Goal: Contribute content: Contribute content

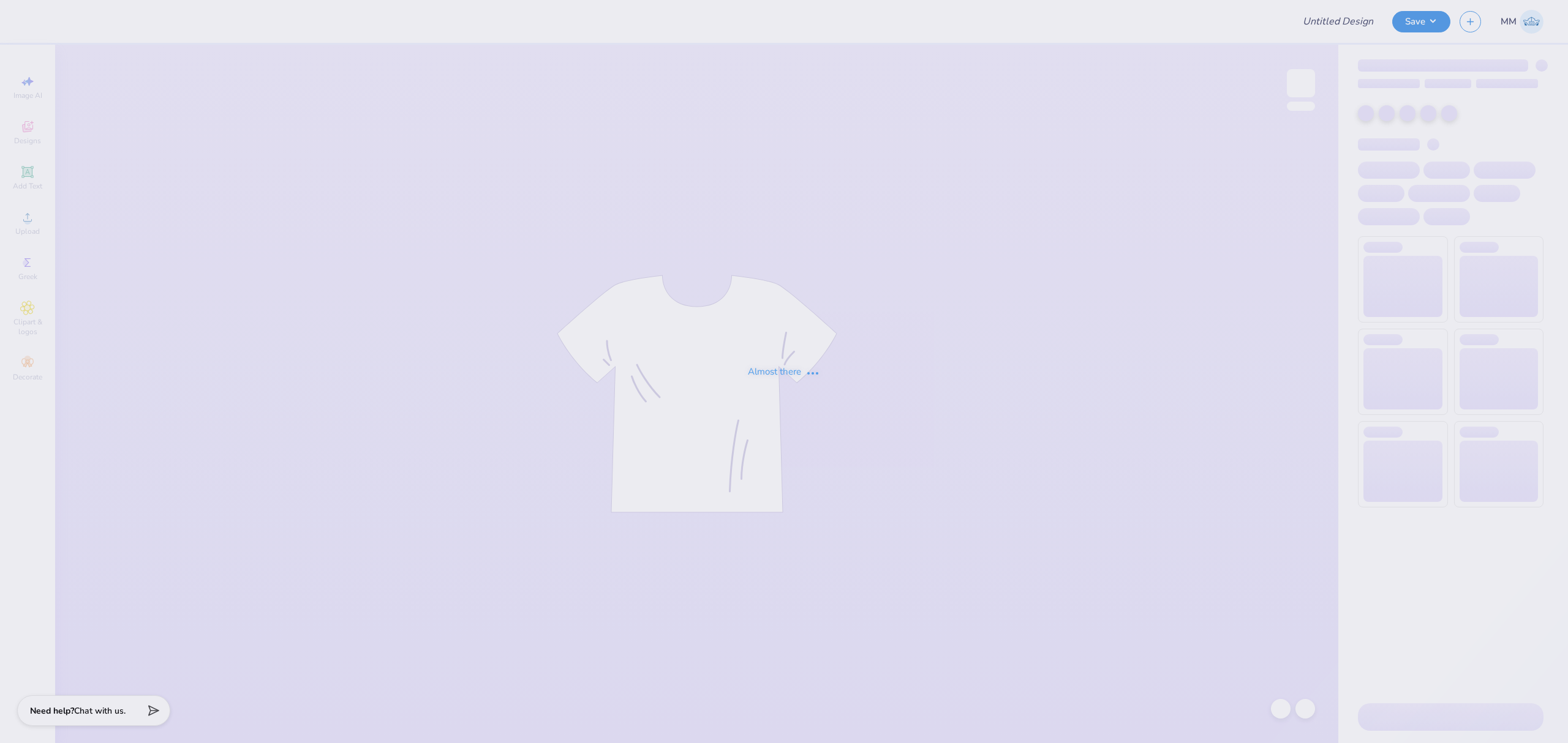
type input "GAMEDAY T-SHIRTS FOR SIGMA CHI"
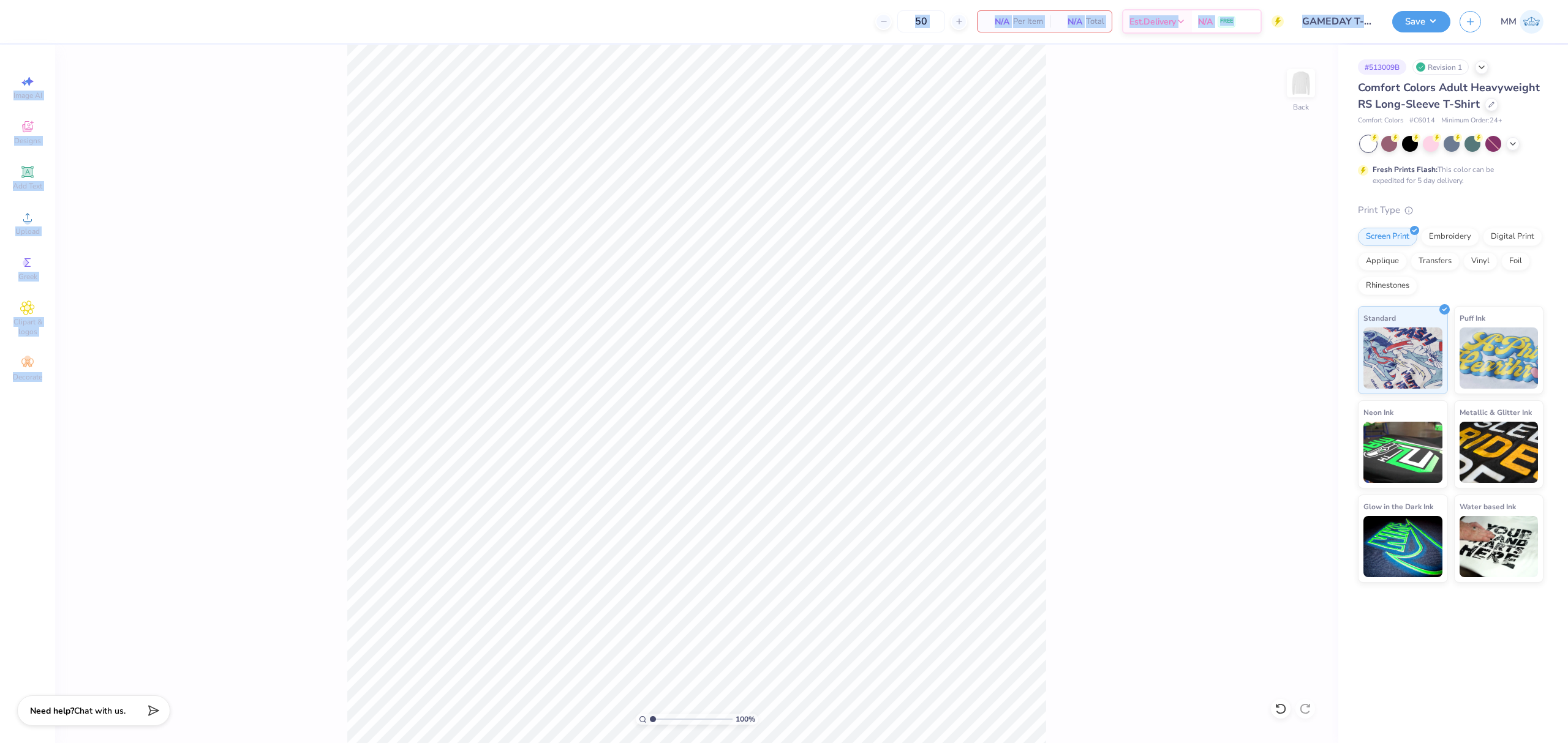
drag, startPoint x: 338, startPoint y: 61, endPoint x: 1303, endPoint y: 774, distance: 1199.8
click at [1303, 742] on html "50 N/A Per Item N/A Total Est. Delivery N/A FREE Design Title GAMEDAY T-SHIRTS …" at bounding box center [784, 372] width 1568 height 743
click at [1291, 80] on img at bounding box center [1300, 83] width 49 height 49
click at [335, 257] on div "100 % Front" at bounding box center [696, 394] width 1283 height 699
click at [330, 259] on div "100 % Front" at bounding box center [696, 394] width 1283 height 699
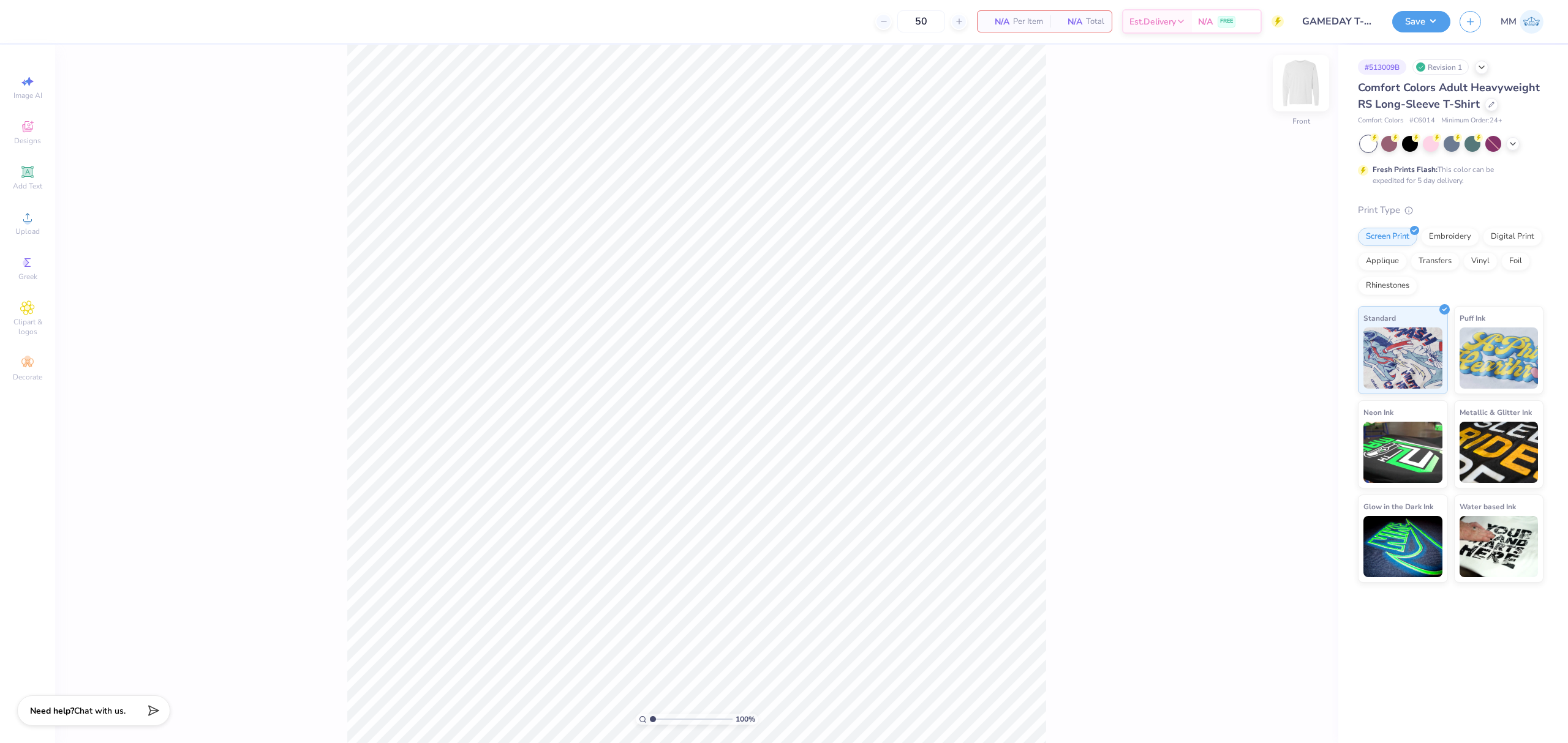
click at [1299, 80] on img at bounding box center [1300, 83] width 49 height 49
click at [19, 228] on span "Upload" at bounding box center [28, 231] width 25 height 10
click at [32, 227] on span "Upload" at bounding box center [28, 231] width 25 height 10
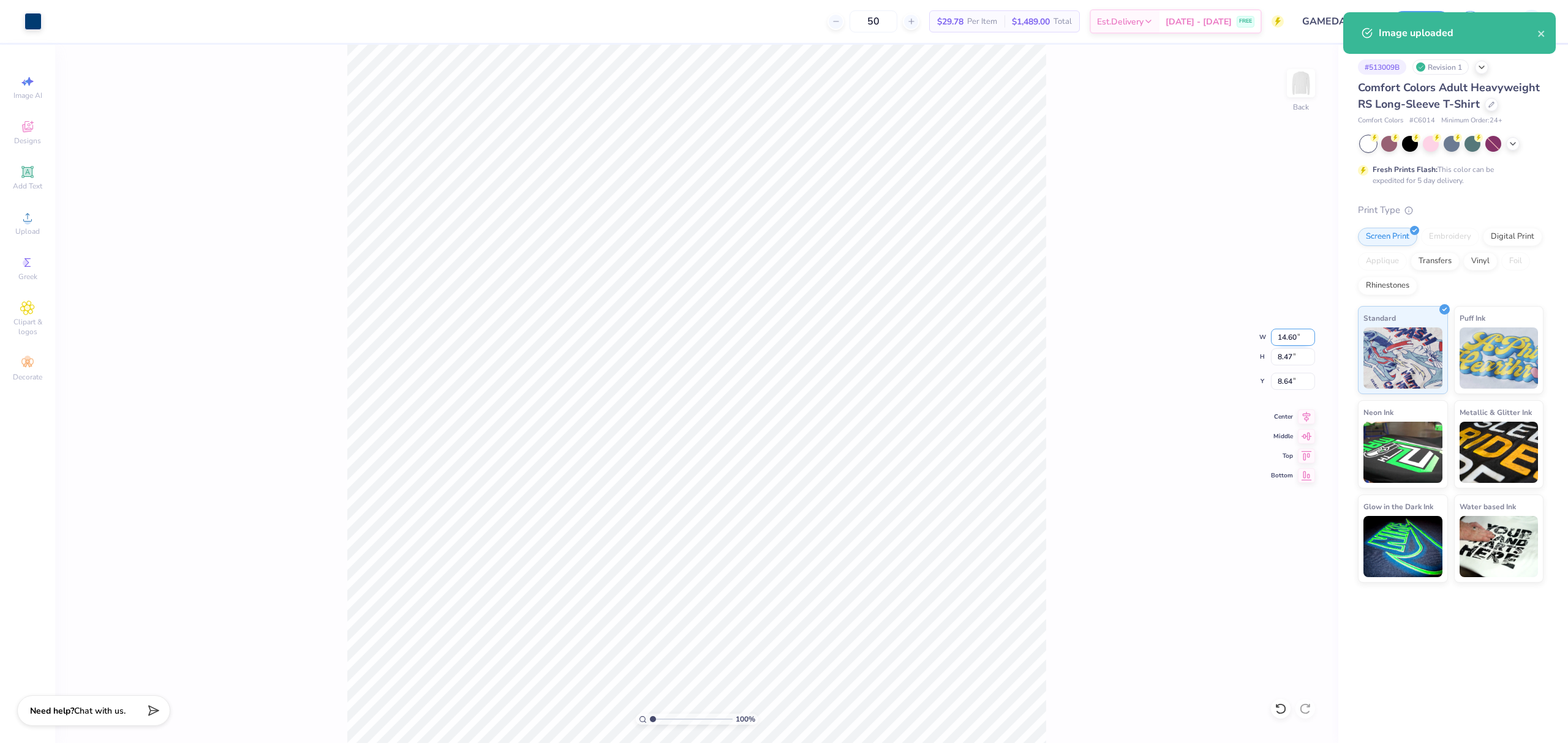
click at [1289, 337] on input "14.60" at bounding box center [1292, 337] width 44 height 17
type input "12.50"
type input "7.25"
click at [1287, 376] on input "9.25" at bounding box center [1292, 382] width 44 height 17
type input "3.00"
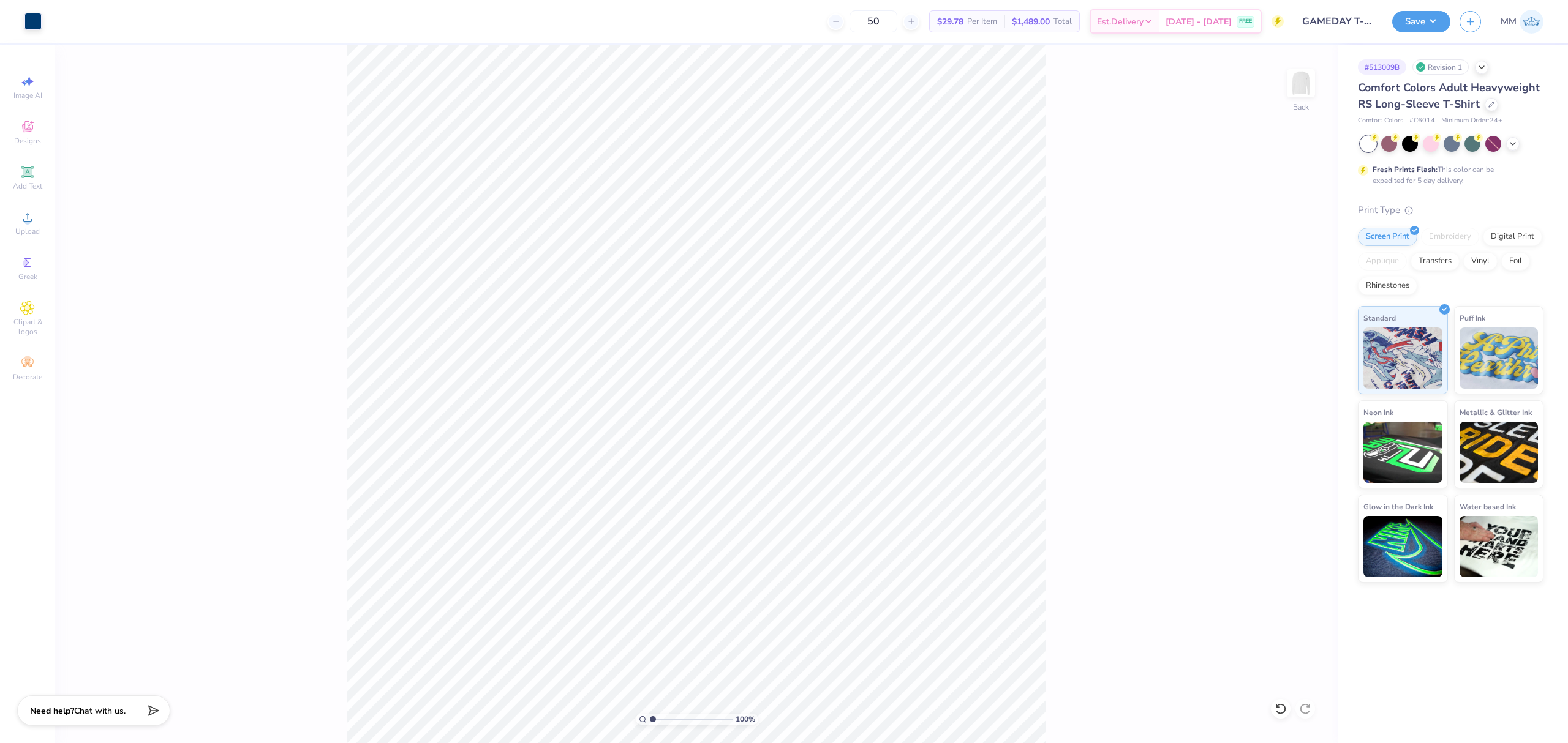
click at [331, 224] on div "100 % Back" at bounding box center [696, 394] width 1283 height 699
click at [365, 211] on div "100 % Back" at bounding box center [696, 394] width 1283 height 699
click at [1307, 409] on icon at bounding box center [1306, 415] width 17 height 15
click at [1422, 17] on button "Save" at bounding box center [1421, 20] width 58 height 22
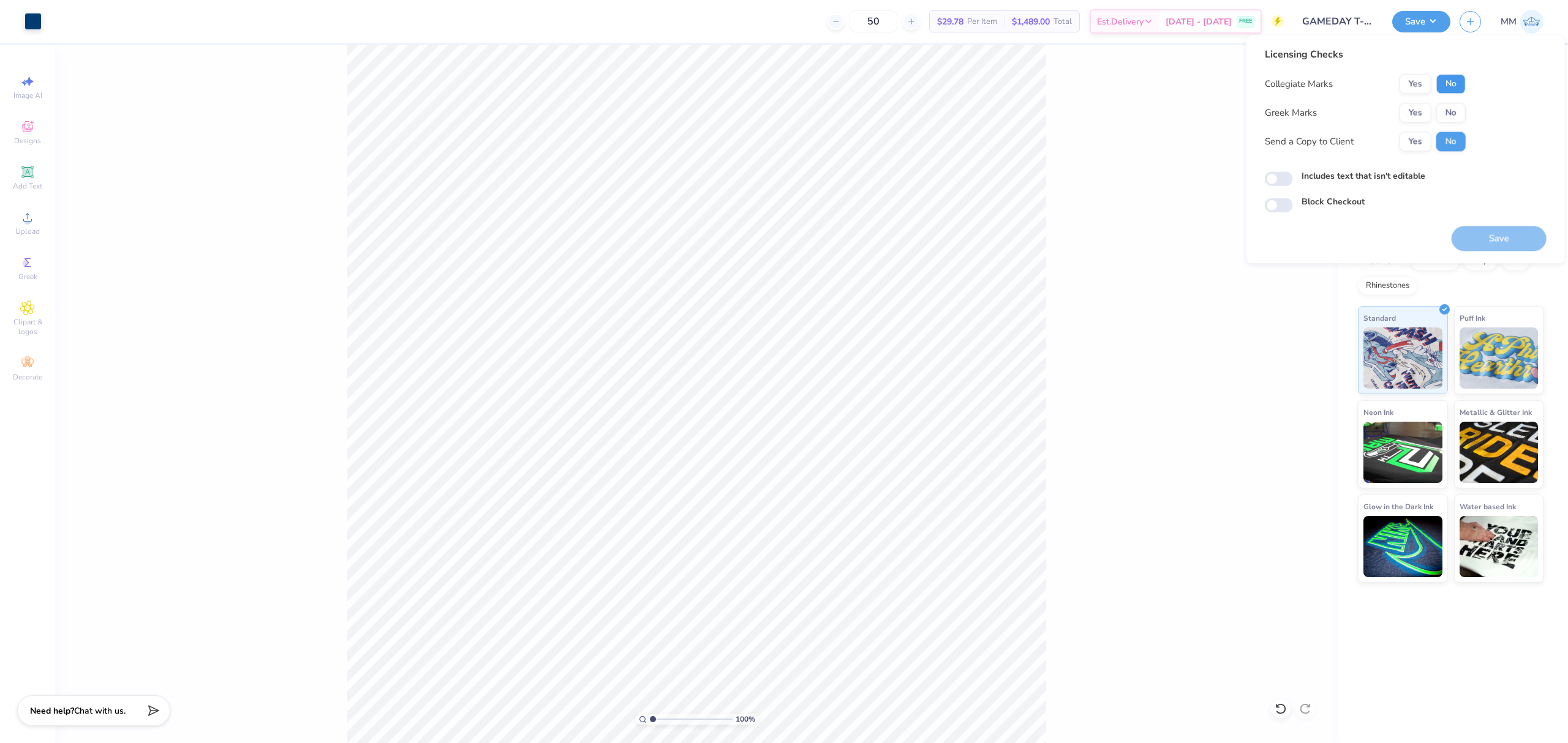
click at [1451, 86] on button "No" at bounding box center [1451, 84] width 29 height 19
click at [1414, 105] on button "Yes" at bounding box center [1415, 112] width 32 height 19
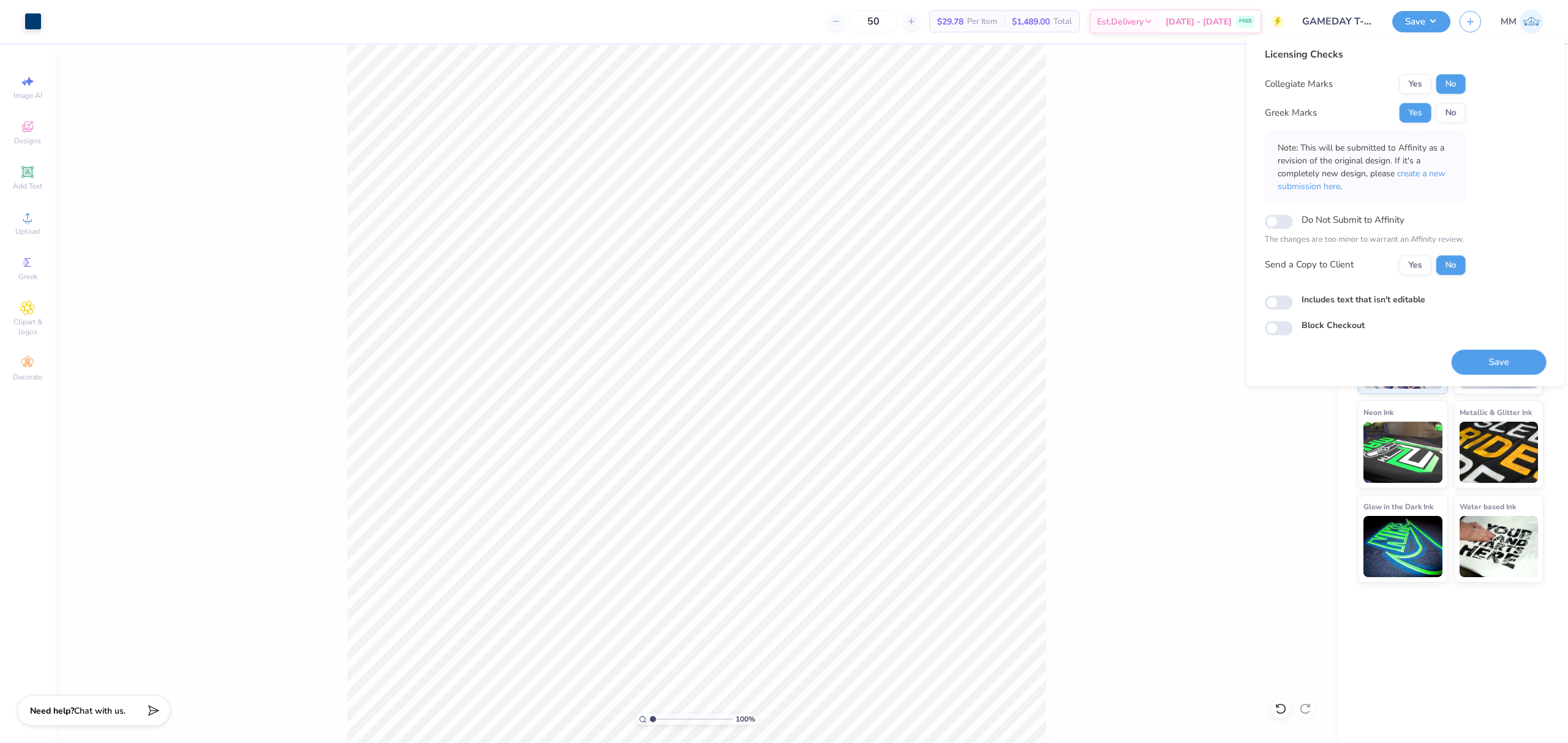
click at [1416, 302] on label "Includes text that isn't editable" at bounding box center [1364, 300] width 124 height 13
click at [1293, 302] on input "Includes text that isn't editable" at bounding box center [1278, 302] width 28 height 15
checkbox input "true"
click at [1477, 358] on button "Save" at bounding box center [1499, 362] width 95 height 25
